Goal: Navigation & Orientation: Understand site structure

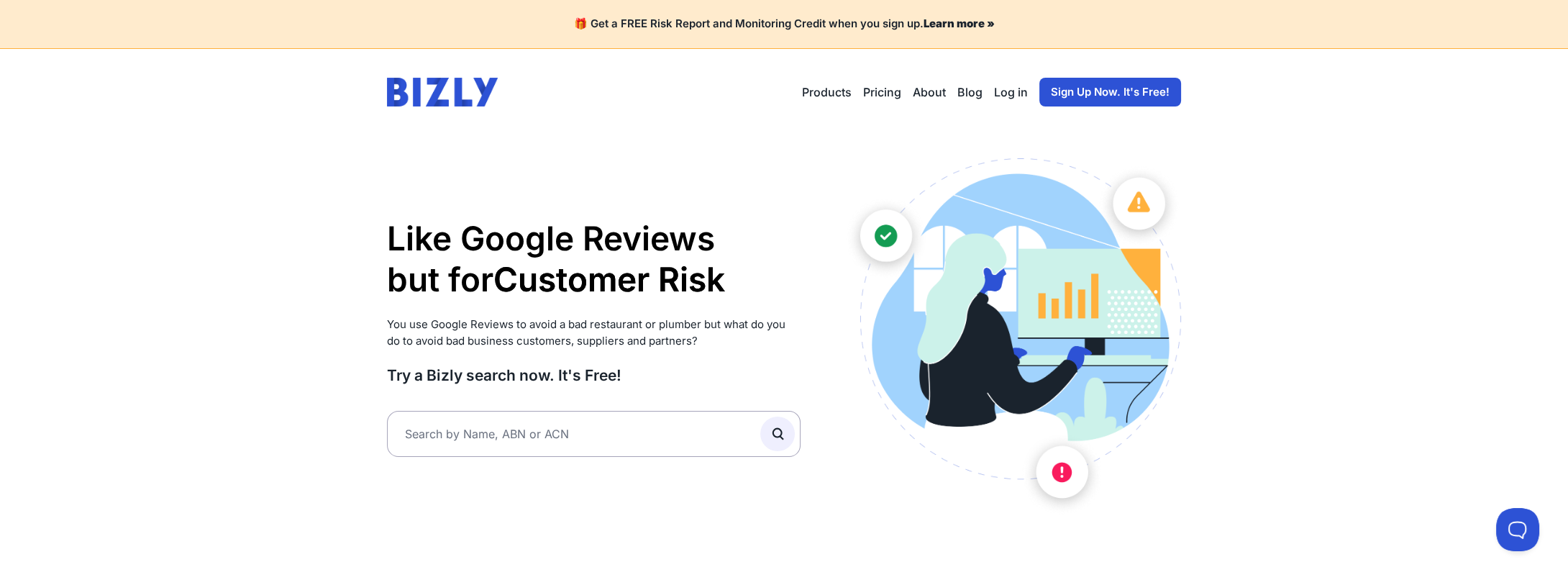
click at [887, 84] on link "Pricing" at bounding box center [882, 91] width 38 height 17
click at [939, 92] on link "About" at bounding box center [929, 91] width 33 height 17
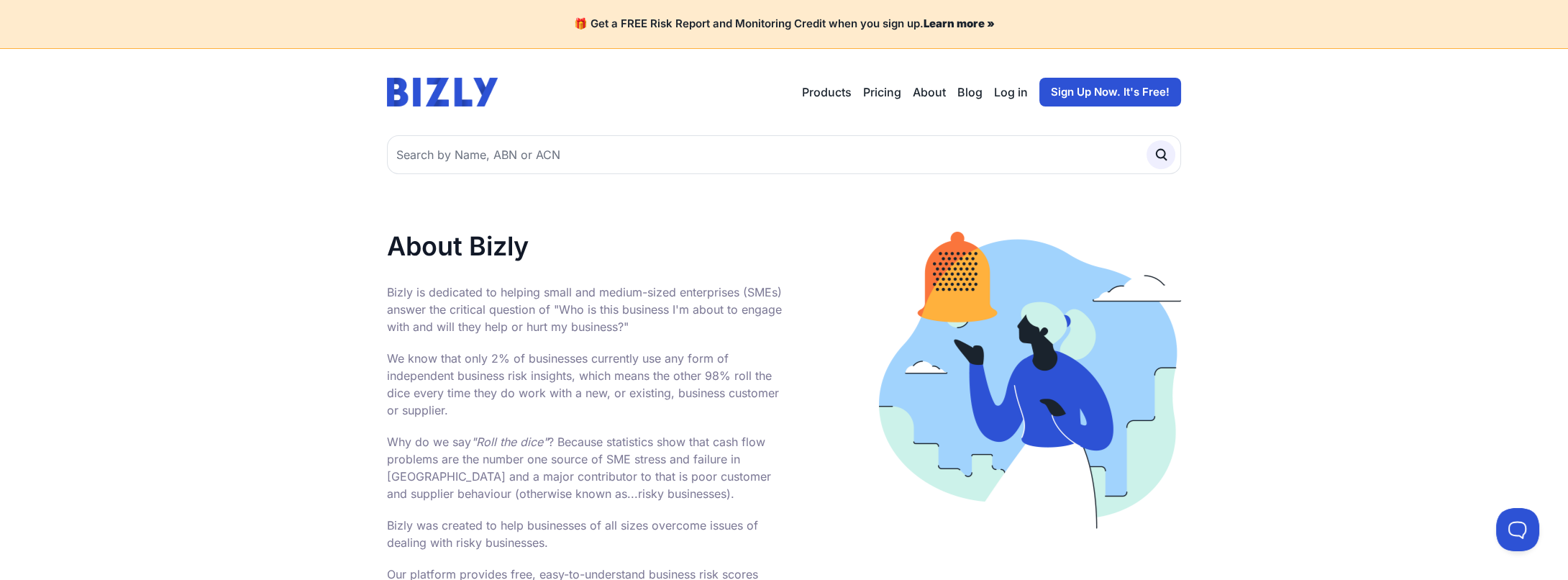
click at [921, 90] on link "About" at bounding box center [929, 91] width 33 height 17
click at [970, 90] on link "Blog" at bounding box center [970, 91] width 25 height 17
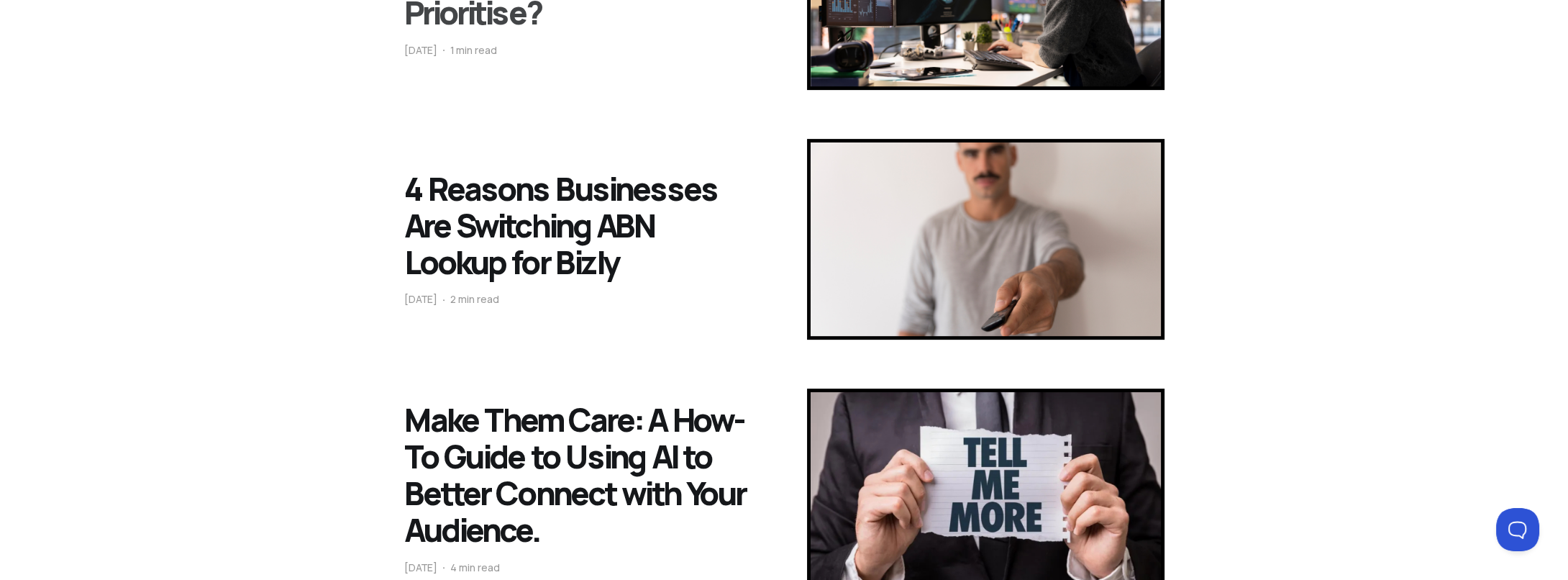
scroll to position [576, 0]
